Goal: Information Seeking & Learning: Learn about a topic

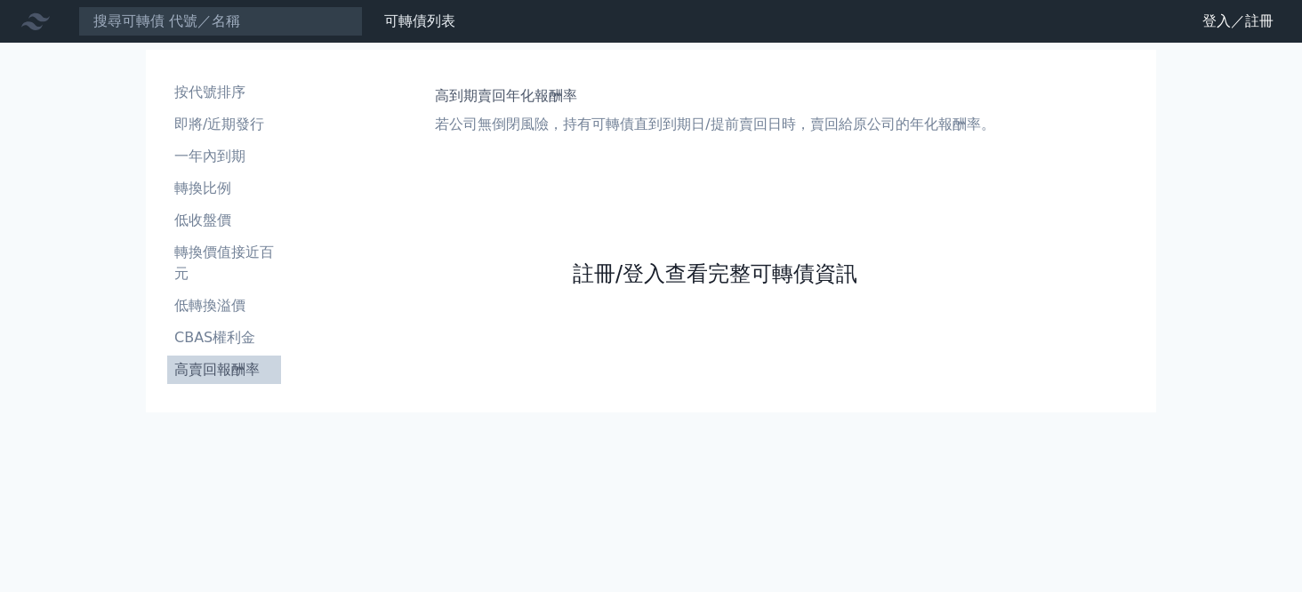
click at [685, 278] on link "註冊/登入查看完整可轉債資訊" at bounding box center [715, 274] width 285 height 28
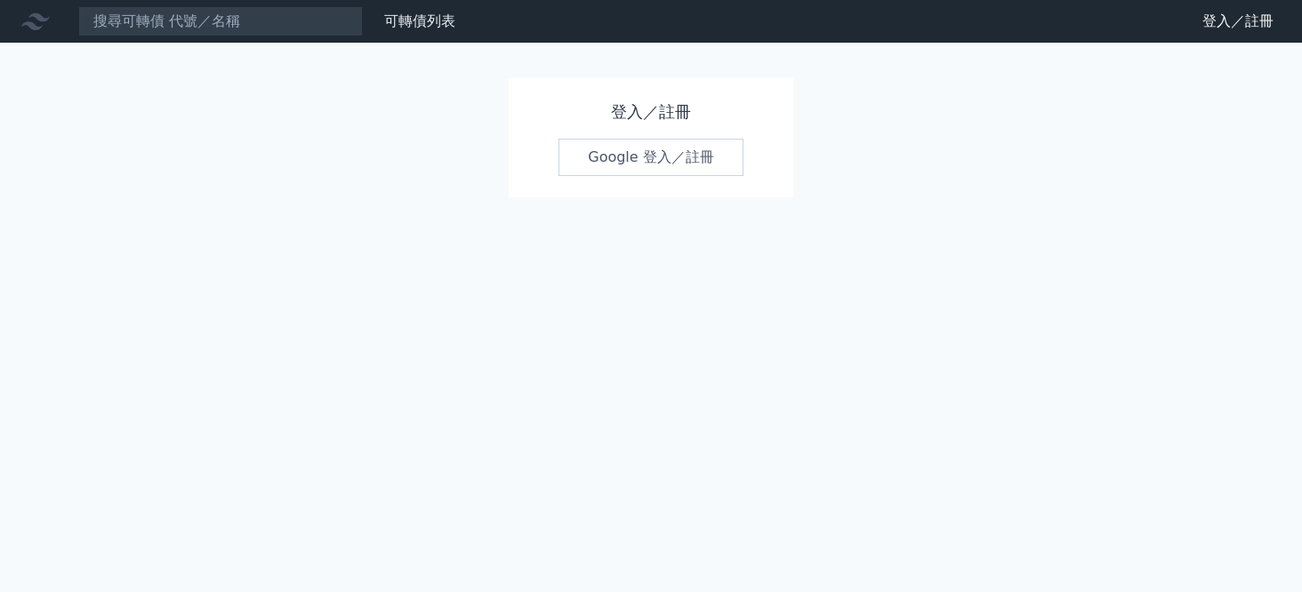
click at [678, 152] on link "Google 登入／註冊" at bounding box center [650, 157] width 185 height 37
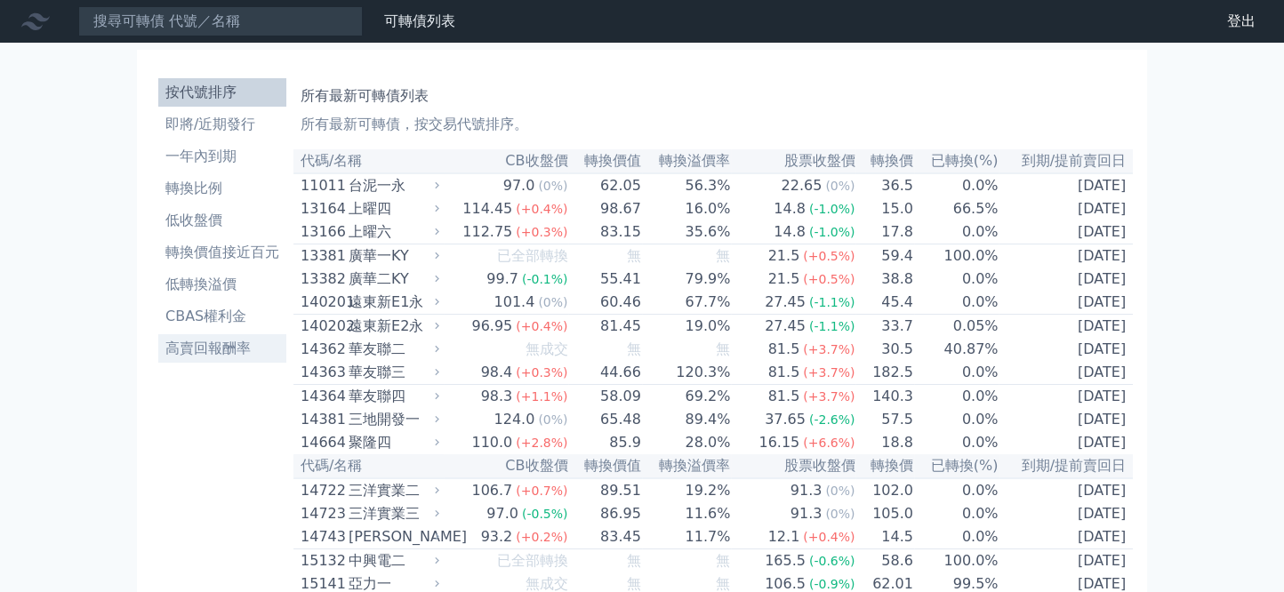
click at [228, 354] on li "高賣回報酬率" at bounding box center [222, 348] width 128 height 21
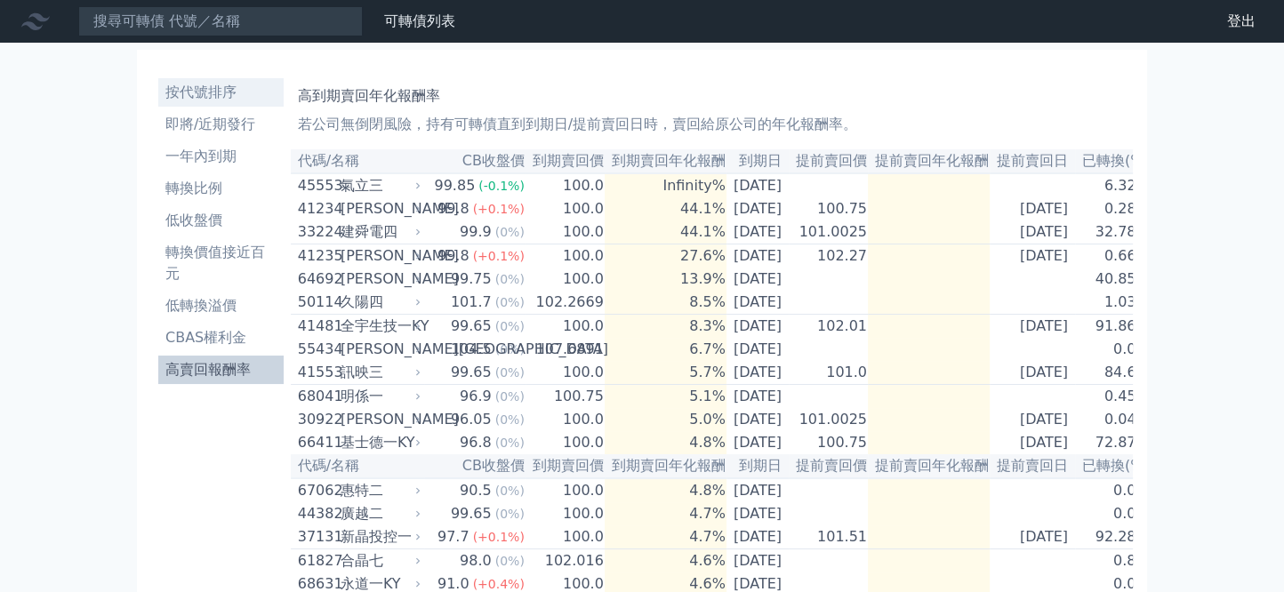
click at [229, 94] on li "按代號排序" at bounding box center [220, 92] width 125 height 21
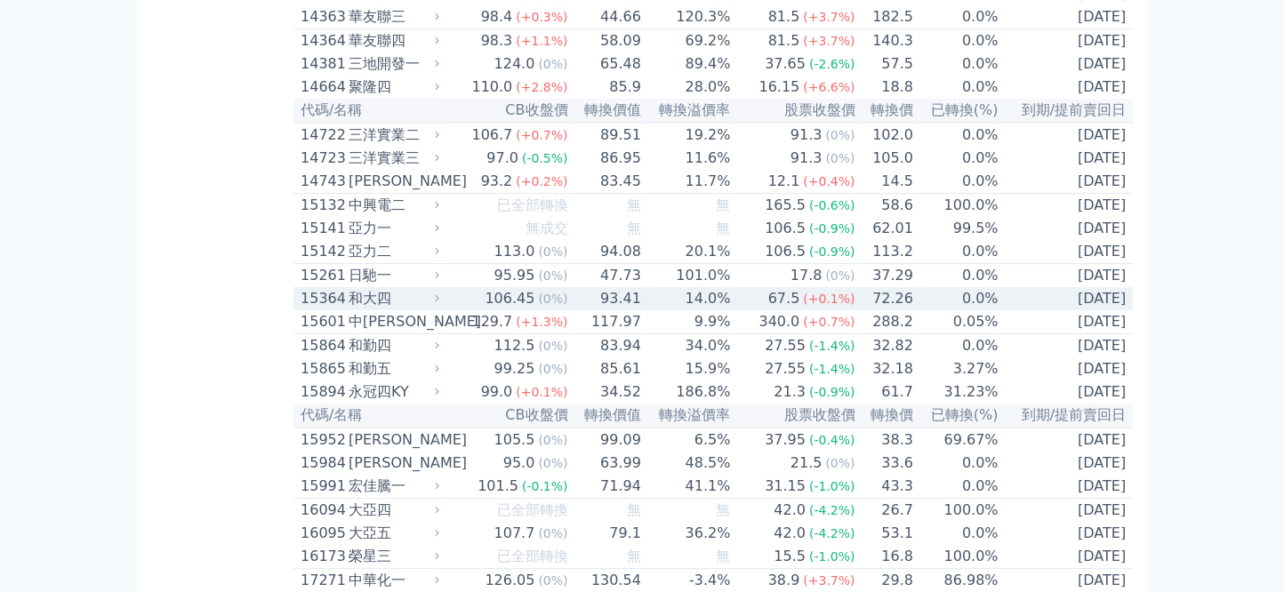
scroll to position [474, 0]
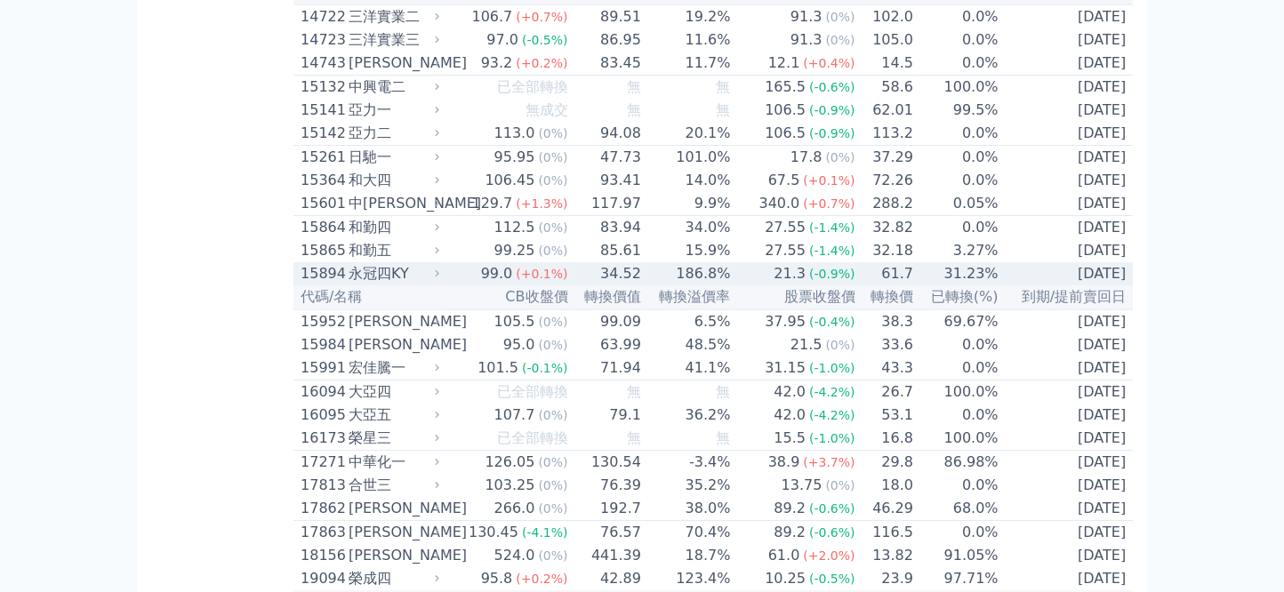
click at [318, 285] on div "15894" at bounding box center [323, 273] width 44 height 21
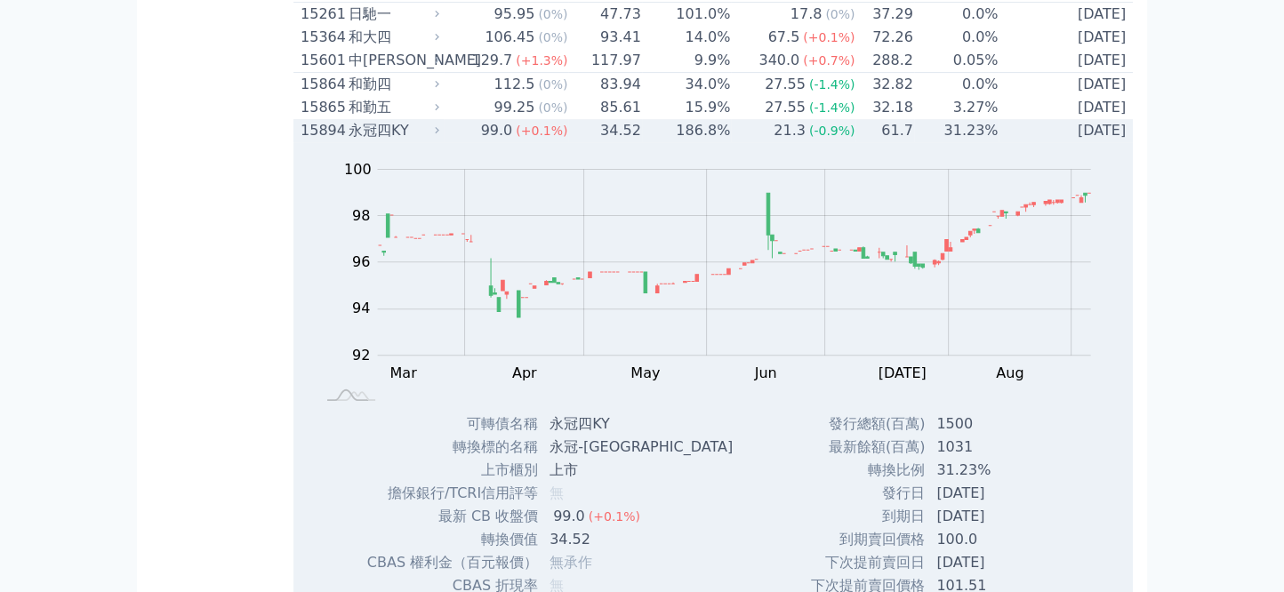
scroll to position [592, 0]
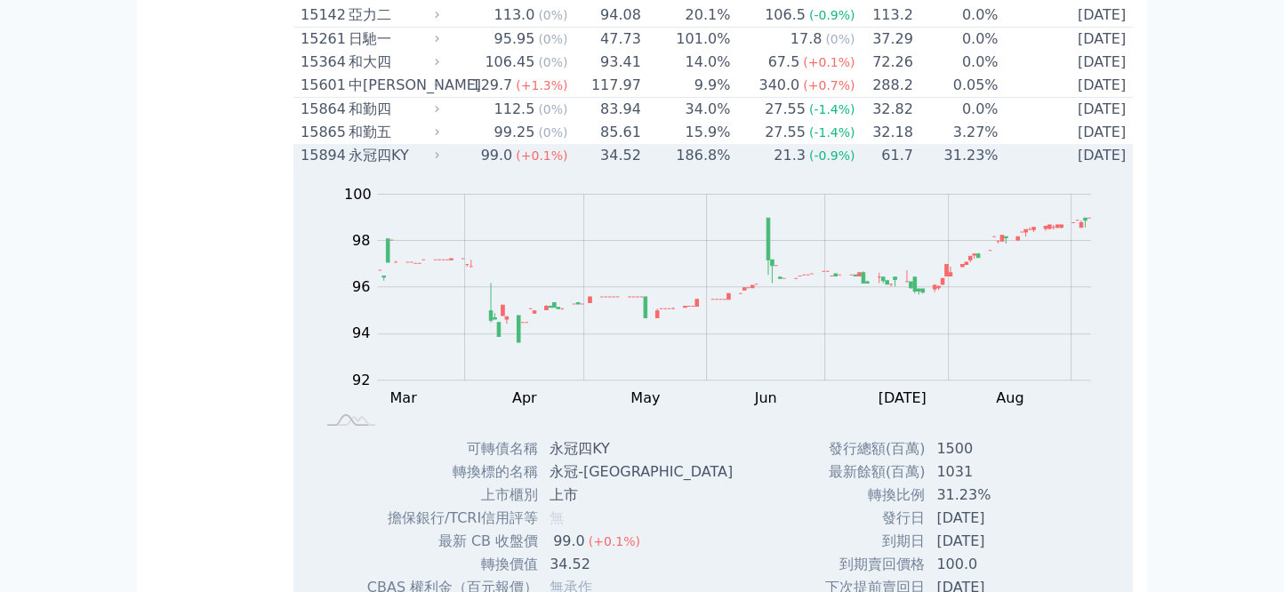
click at [314, 166] on div "15894" at bounding box center [323, 155] width 44 height 21
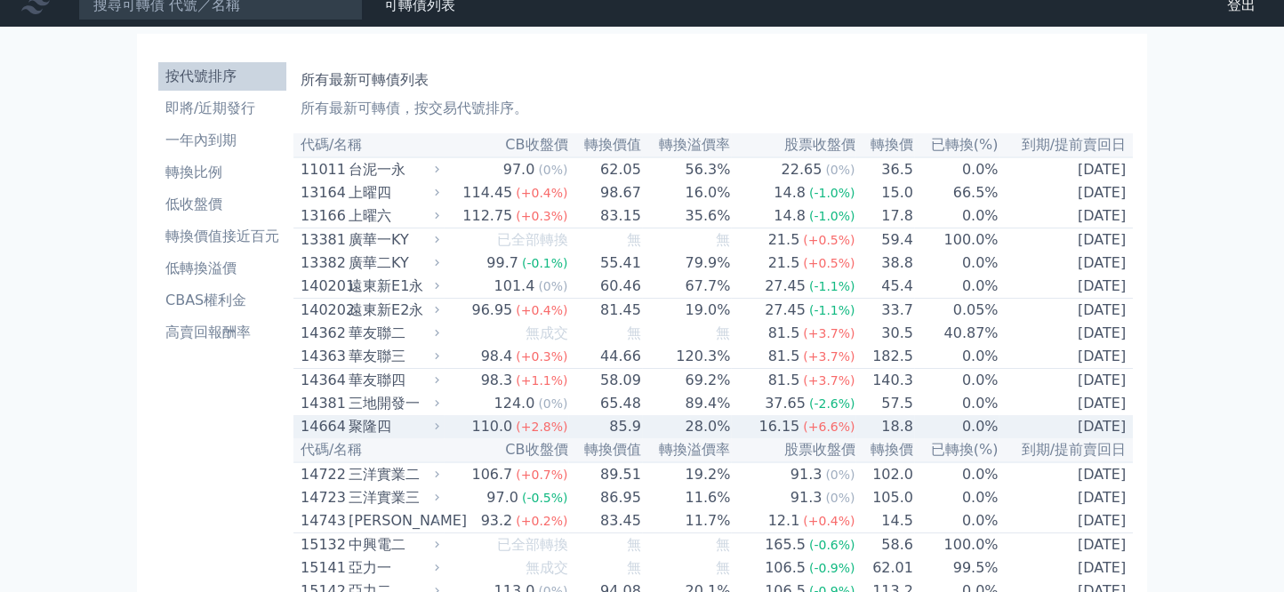
scroll to position [0, 0]
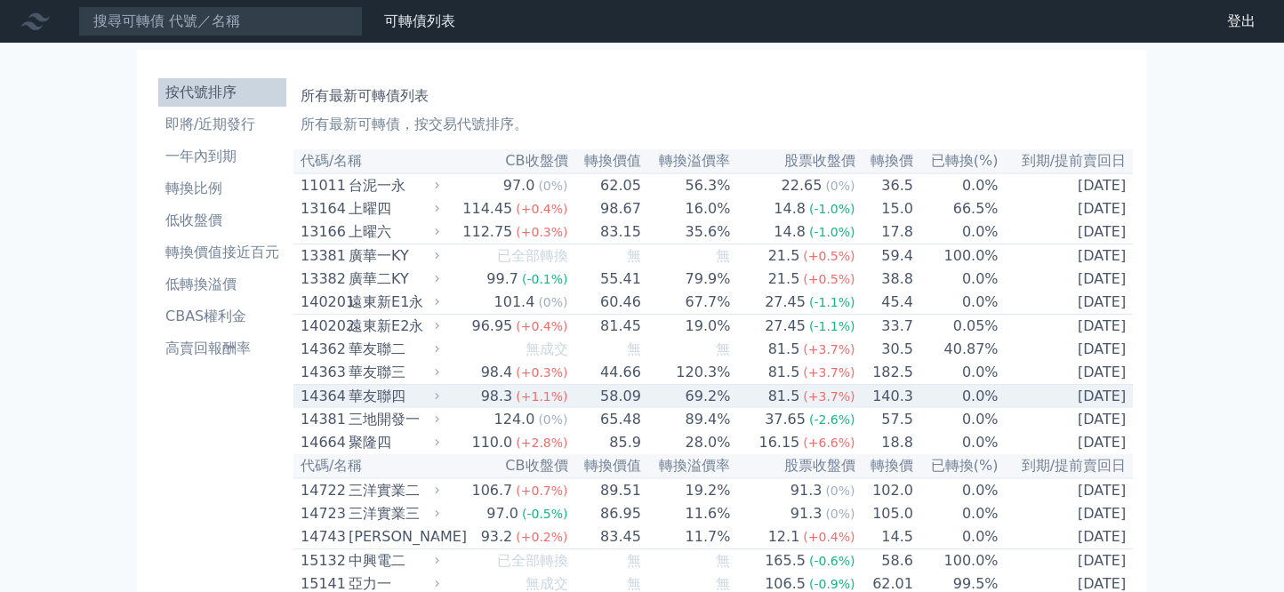
click at [303, 407] on div "14364" at bounding box center [323, 396] width 44 height 21
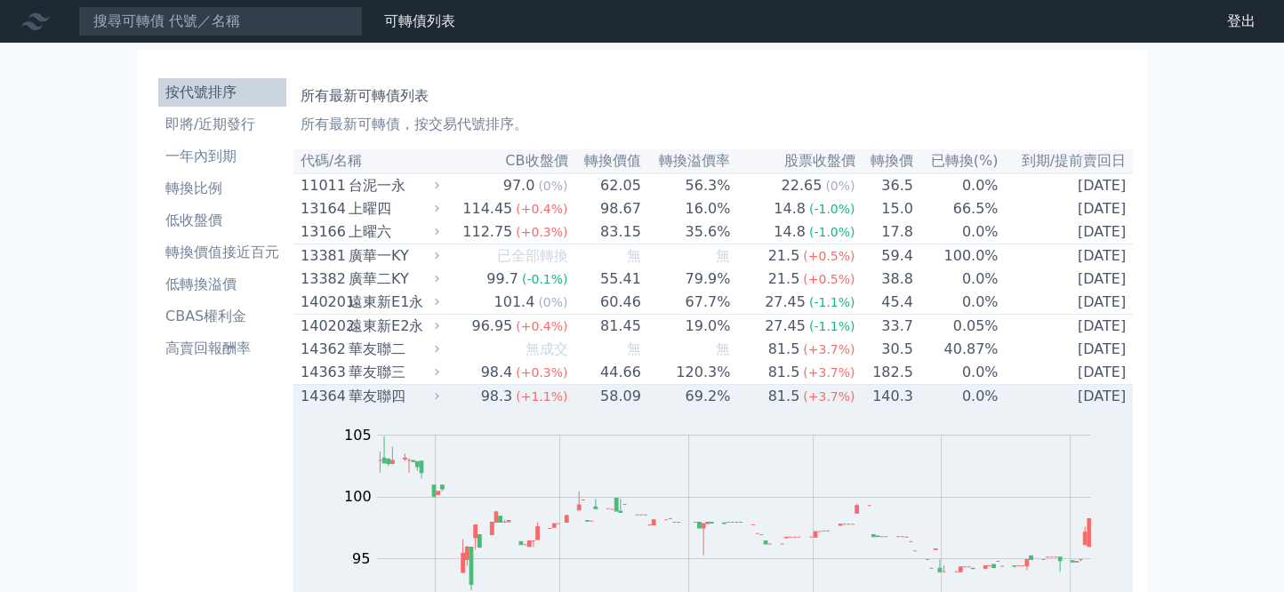
click at [333, 407] on div "14364" at bounding box center [323, 396] width 44 height 21
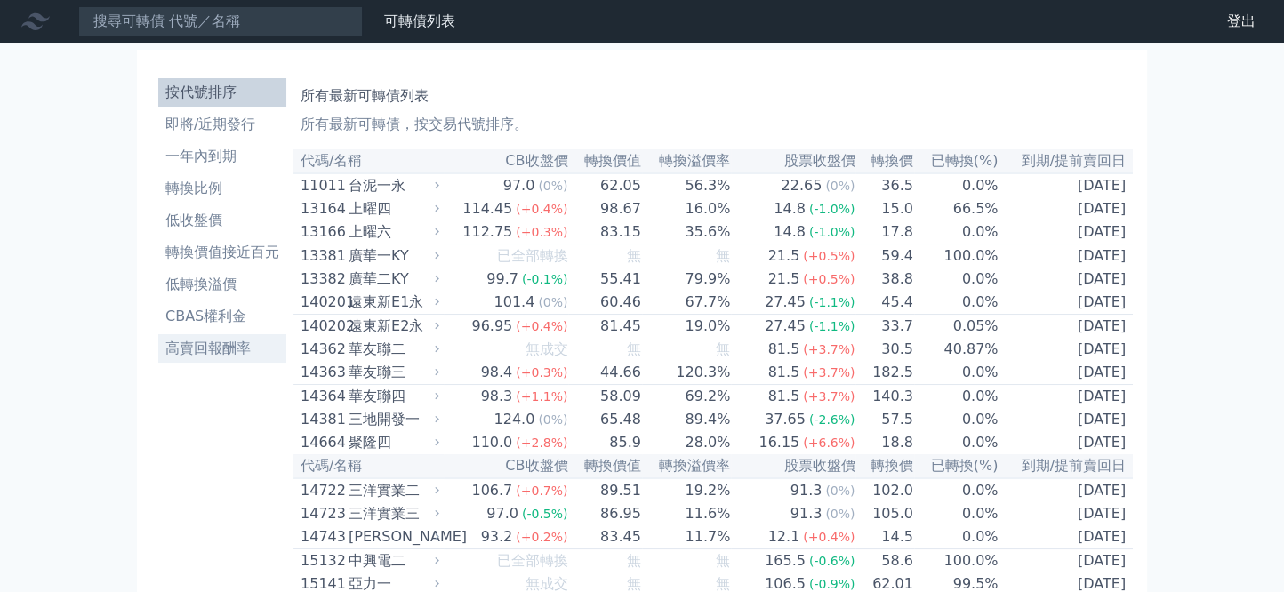
click at [199, 340] on li "高賣回報酬率" at bounding box center [222, 348] width 128 height 21
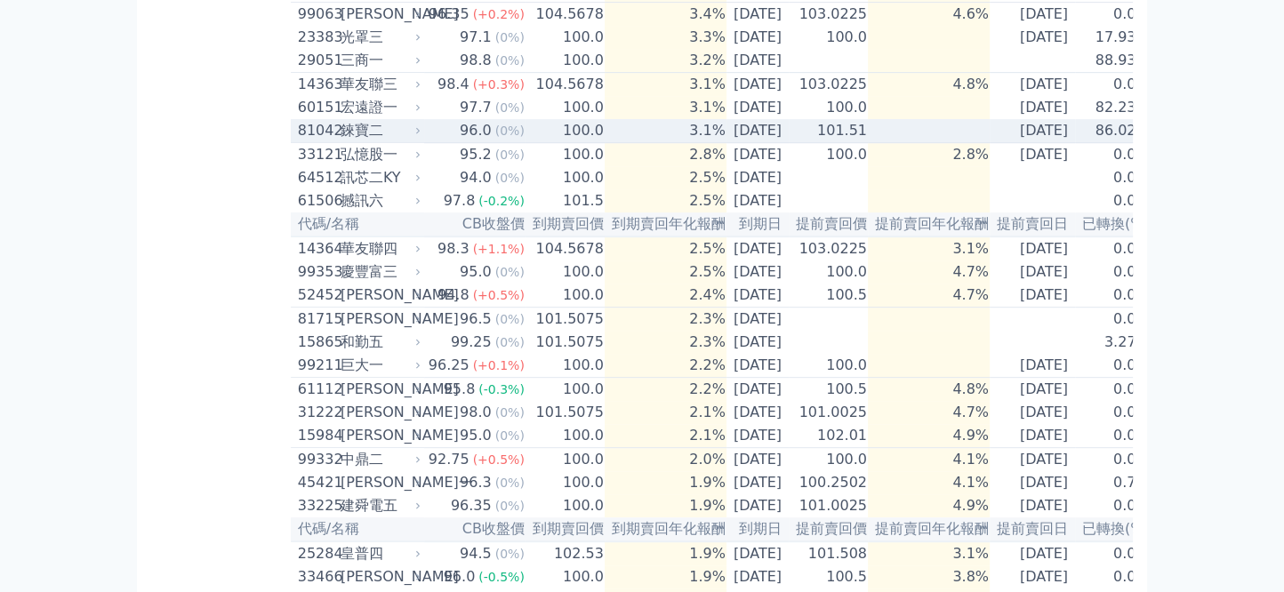
scroll to position [948, 0]
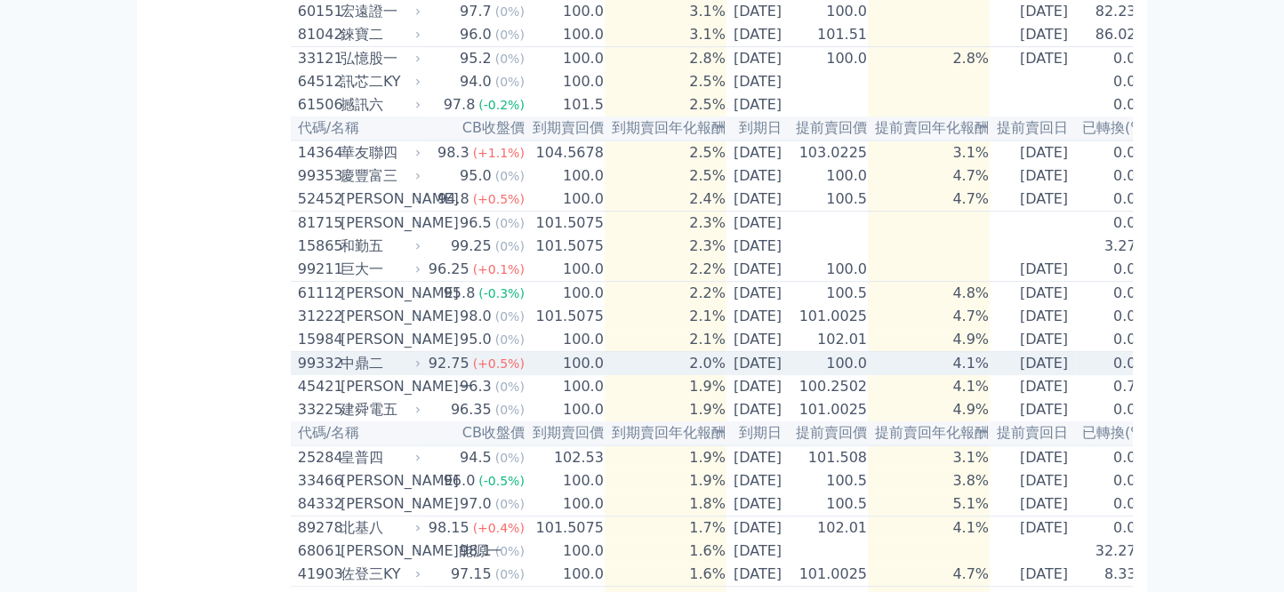
click at [357, 374] on div "中鼎二" at bounding box center [379, 363] width 76 height 21
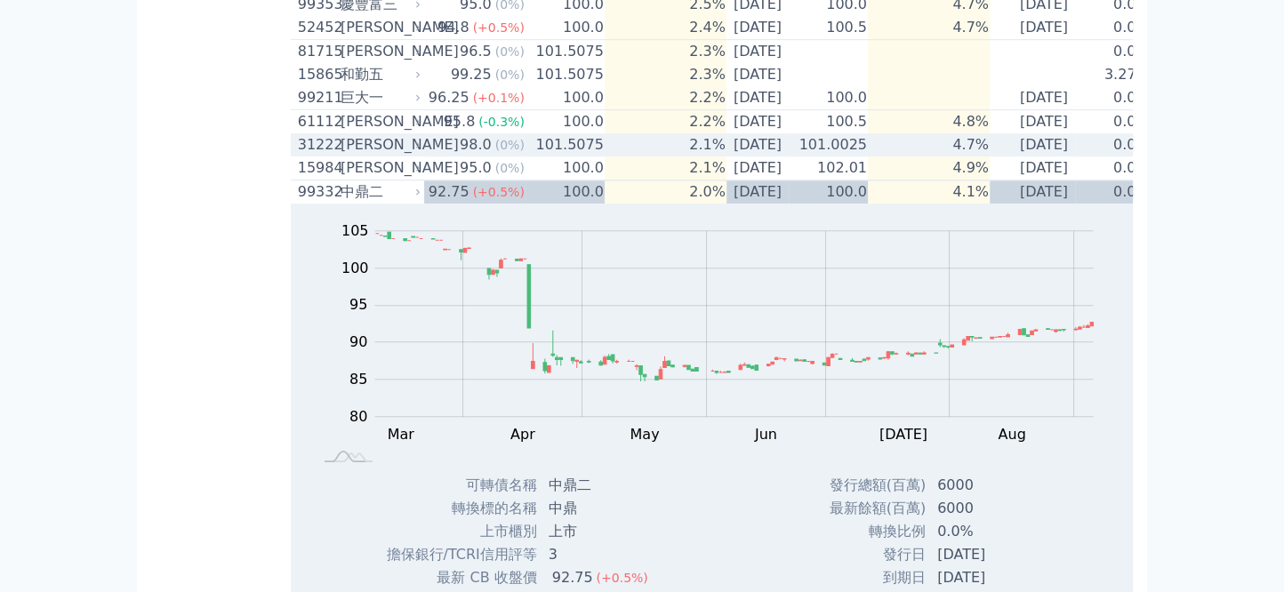
scroll to position [1185, 0]
